Goal: Task Accomplishment & Management: Use online tool/utility

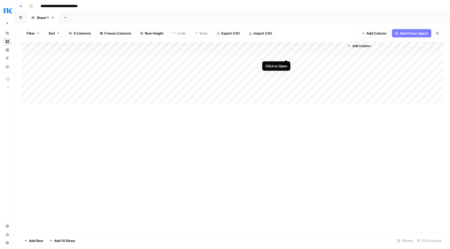
click at [287, 53] on div "Add Column" at bounding box center [232, 72] width 422 height 61
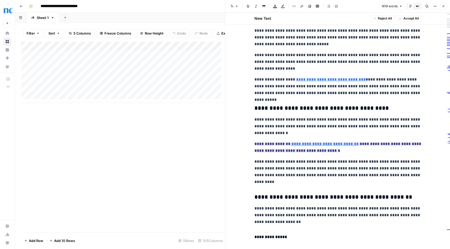
scroll to position [1388, 0]
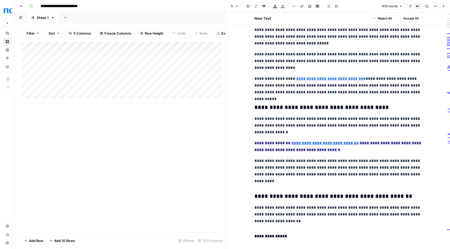
click at [445, 6] on span "Close" at bounding box center [445, 6] width 0 height 0
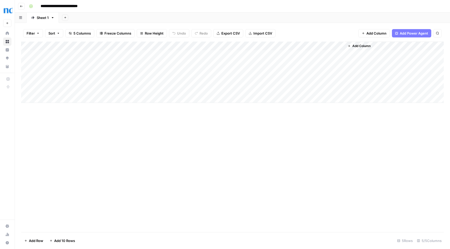
click at [321, 55] on div "Add Column" at bounding box center [232, 72] width 422 height 61
click at [340, 54] on div "Add Column" at bounding box center [232, 72] width 422 height 61
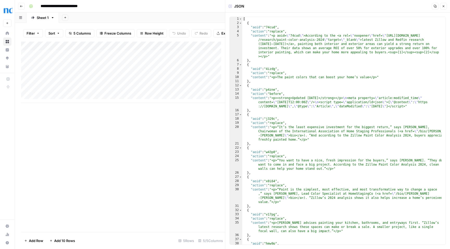
click at [445, 5] on button "Close" at bounding box center [443, 6] width 7 height 7
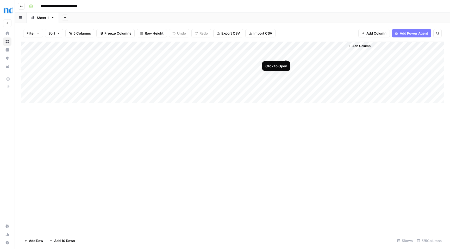
click at [286, 54] on div "Add Column" at bounding box center [232, 72] width 422 height 61
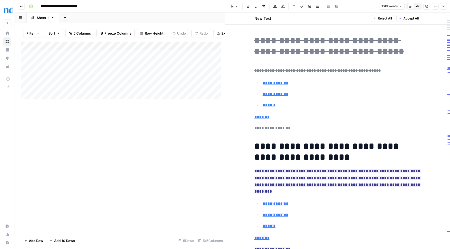
click at [411, 18] on span "Accept All" at bounding box center [410, 18] width 15 height 5
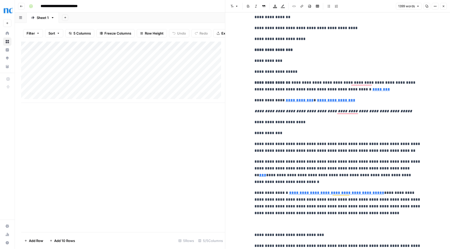
scroll to position [296, 0]
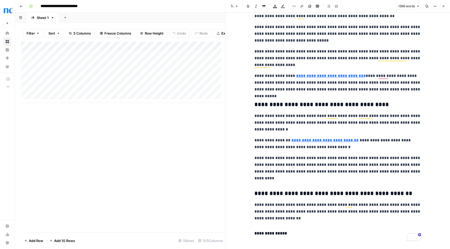
click at [443, 5] on icon "button" at bounding box center [443, 6] width 3 height 3
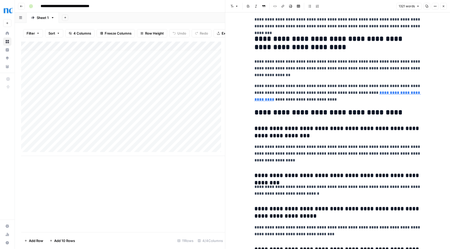
scroll to position [1443, 0]
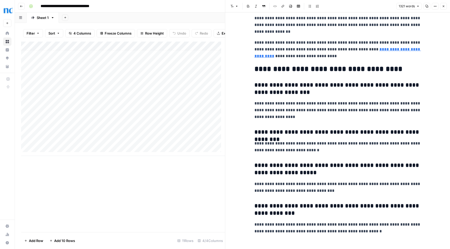
click at [444, 7] on icon "button" at bounding box center [443, 6] width 3 height 3
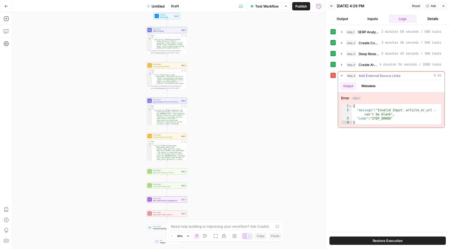
drag, startPoint x: 345, startPoint y: 74, endPoint x: 375, endPoint y: 91, distance: 34.7
click at [375, 91] on div "step_5 Add External Source Links 0 ms Output Metadata Error object 1 2 3 4 { "m…" at bounding box center [391, 99] width 107 height 57
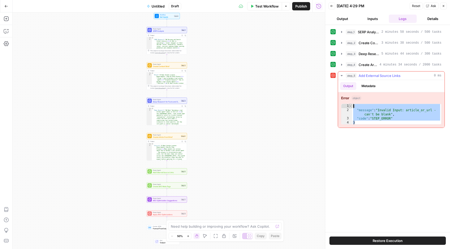
drag, startPoint x: 356, startPoint y: 122, endPoint x: 351, endPoint y: 105, distance: 17.4
click at [351, 105] on div "* 1 2 3 4 { "message" : "Invalid Input: article_or_url - can't be blank" , "cod…" at bounding box center [391, 114] width 100 height 21
type textarea "**********"
click at [214, 227] on textarea at bounding box center [222, 226] width 103 height 5
paste textarea "{ "message": "Invalid Input: article_or_url - can't be blank", "code": "STEP_ER…"
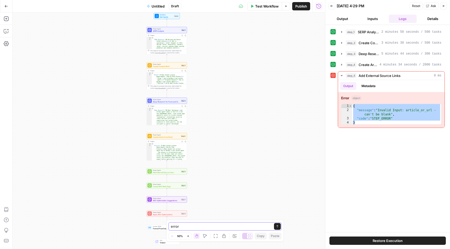
type textarea "error { "message": "Invalid Input: article_or_url - can't be blank", "code": "S…"
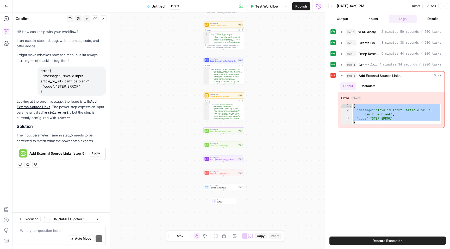
click at [95, 152] on span "Apply" at bounding box center [95, 153] width 9 height 5
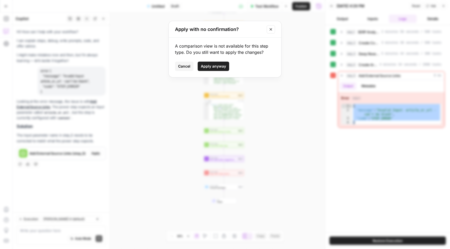
click at [214, 66] on span "Apply anyway" at bounding box center [213, 66] width 25 height 5
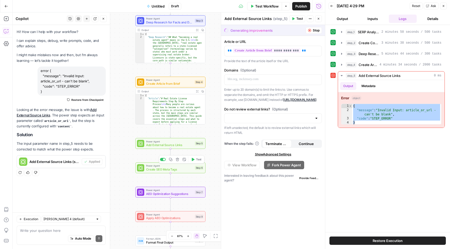
click at [176, 160] on icon "button" at bounding box center [177, 160] width 4 height 4
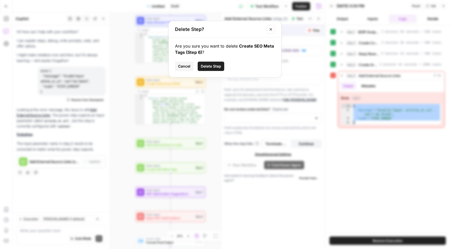
click at [210, 67] on span "Delete Step" at bounding box center [211, 66] width 20 height 5
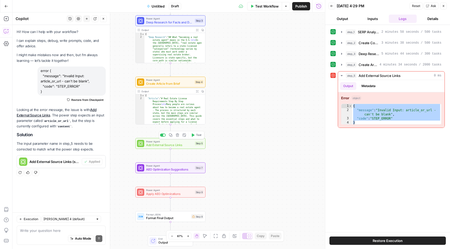
click at [181, 146] on span "Add External Source Links" at bounding box center [169, 145] width 47 height 4
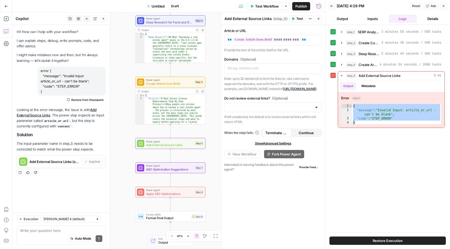
click at [298, 18] on span "Test" at bounding box center [299, 18] width 7 height 5
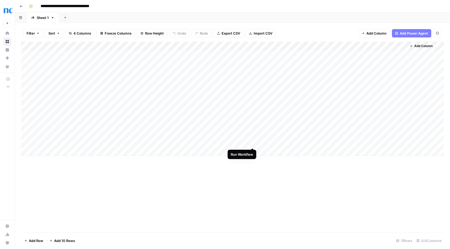
click at [253, 143] on div "Add Column" at bounding box center [232, 99] width 422 height 115
